Goal: Navigation & Orientation: Find specific page/section

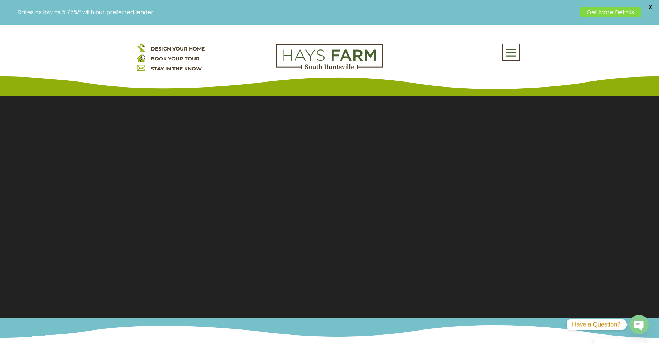
click at [514, 56] on span at bounding box center [510, 53] width 17 height 16
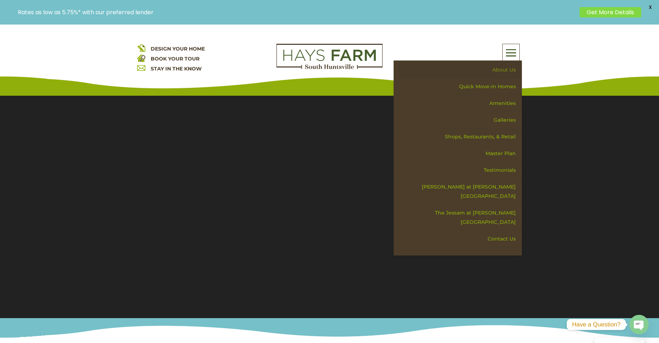
click at [506, 70] on link "About Us" at bounding box center [459, 70] width 123 height 17
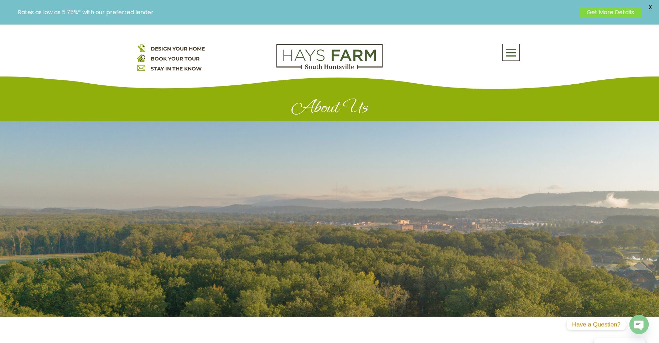
click at [512, 54] on span at bounding box center [510, 53] width 17 height 16
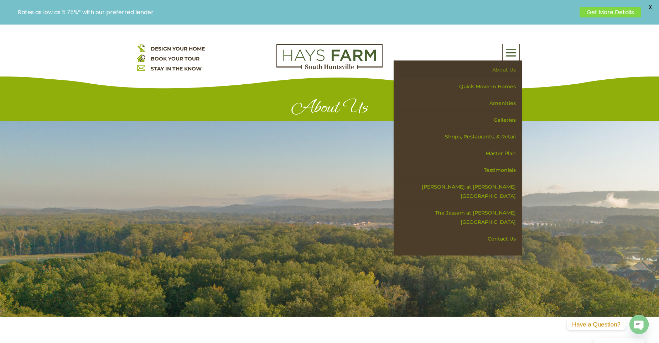
click at [507, 70] on link "About Us" at bounding box center [459, 70] width 123 height 17
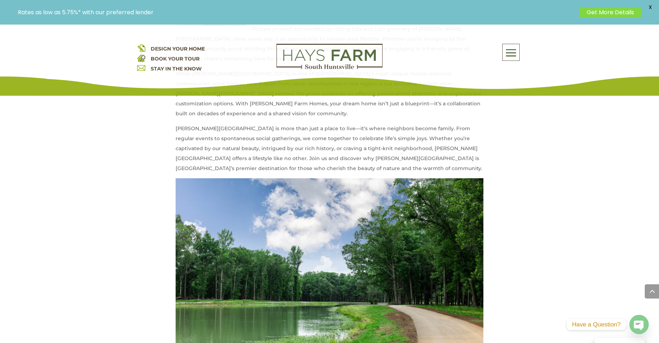
scroll to position [570, 0]
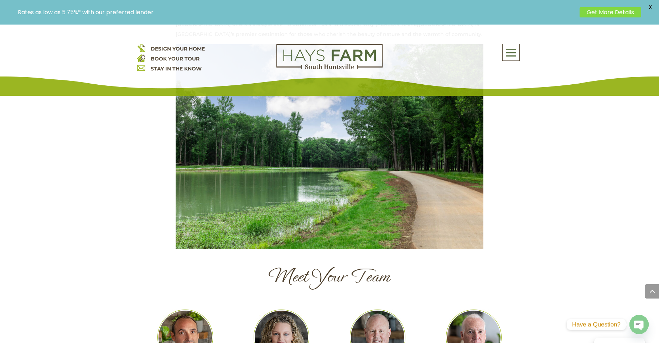
click at [513, 55] on span at bounding box center [510, 53] width 17 height 16
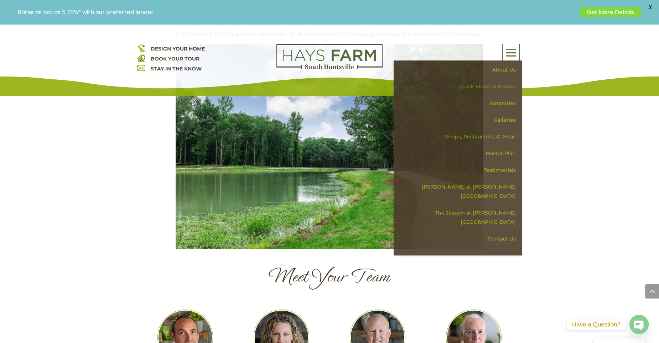
click at [508, 84] on link "Quick Move-in Homes" at bounding box center [459, 86] width 123 height 17
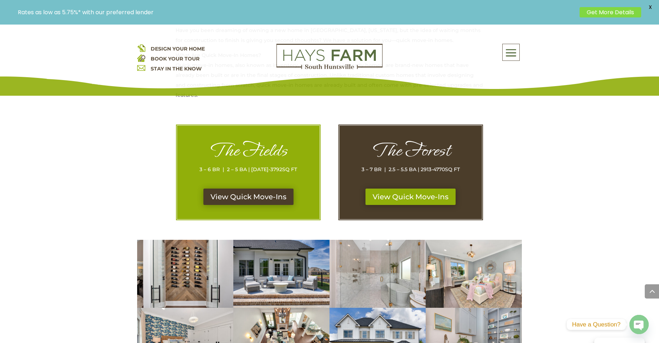
scroll to position [320, 0]
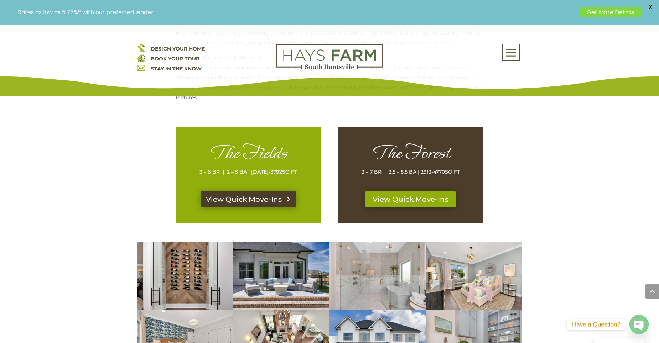
click at [268, 191] on div "The Fields 3 – 6 BR | 2 – 5 BA | 1869-3792 SQ FT" at bounding box center [248, 166] width 114 height 49
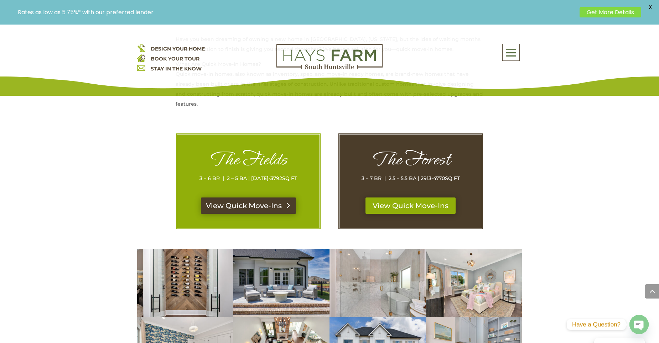
click at [273, 205] on link "View Quick Move-Ins" at bounding box center [248, 206] width 95 height 16
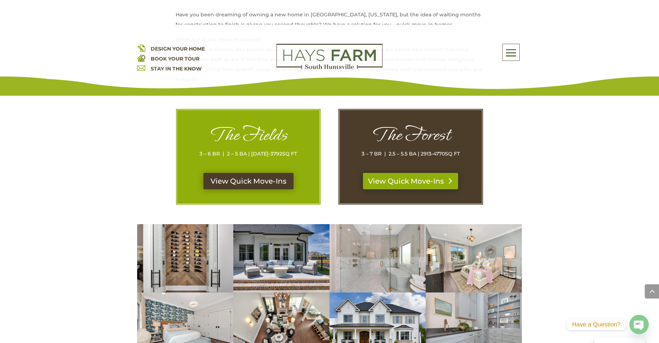
click at [437, 180] on link "View Quick Move-Ins" at bounding box center [410, 181] width 95 height 16
